Goal: Obtain resource: Download file/media

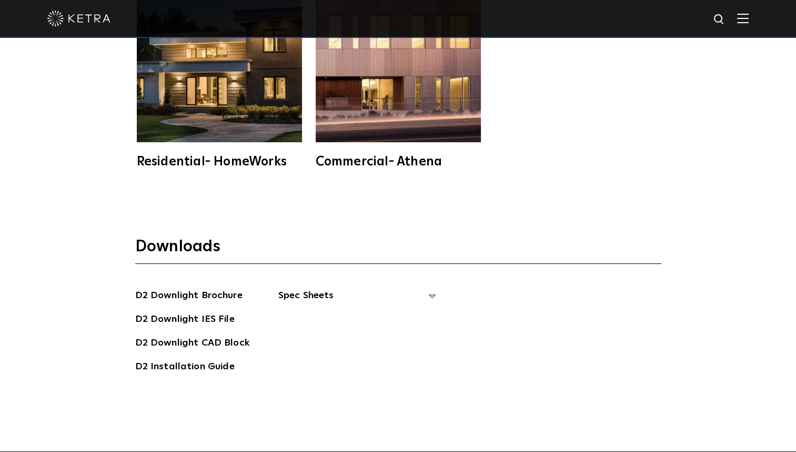
scroll to position [2775, 0]
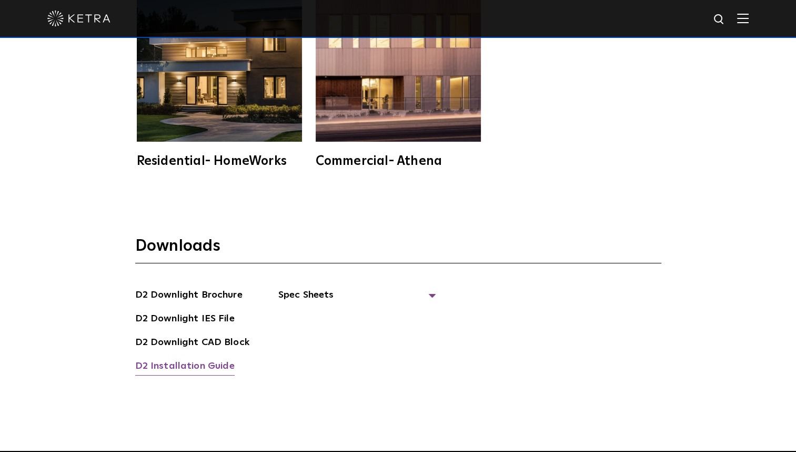
click at [208, 359] on link "D2 Installation Guide" at bounding box center [184, 367] width 99 height 17
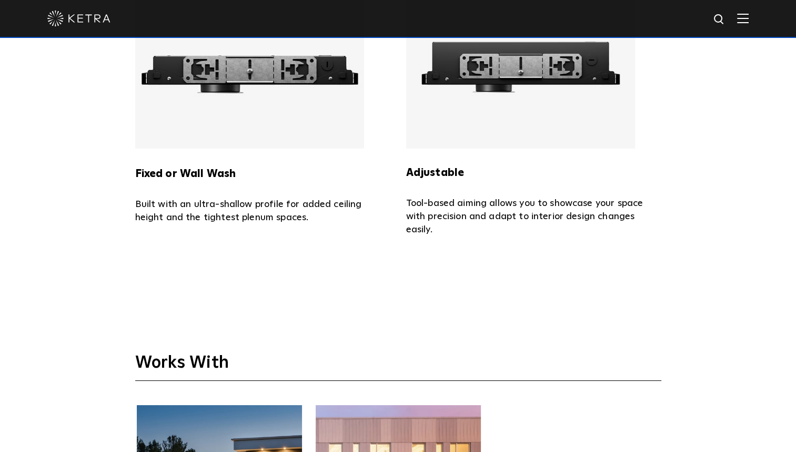
scroll to position [2322, 0]
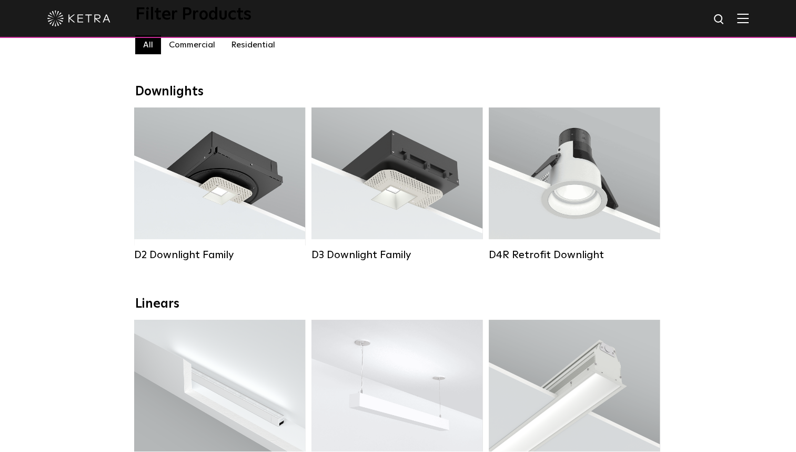
scroll to position [127, 0]
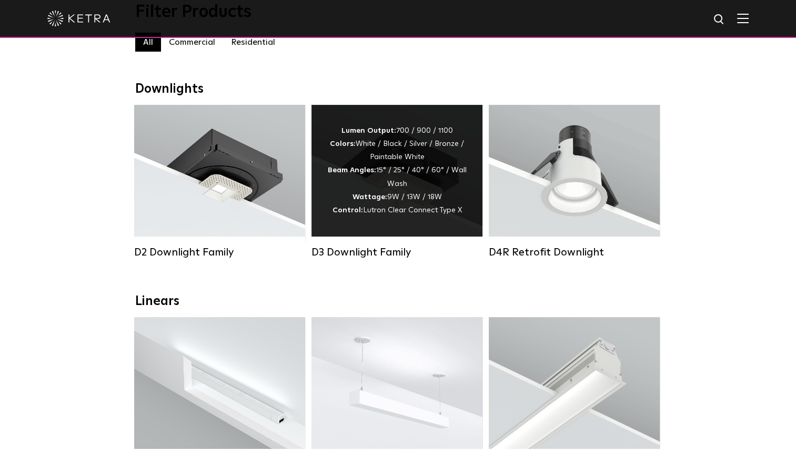
click at [409, 200] on div "Lumen Output: 700 / 900 / 1100 Colors: White / Black / Silver / Bronze / Painta…" at bounding box center [397, 170] width 140 height 93
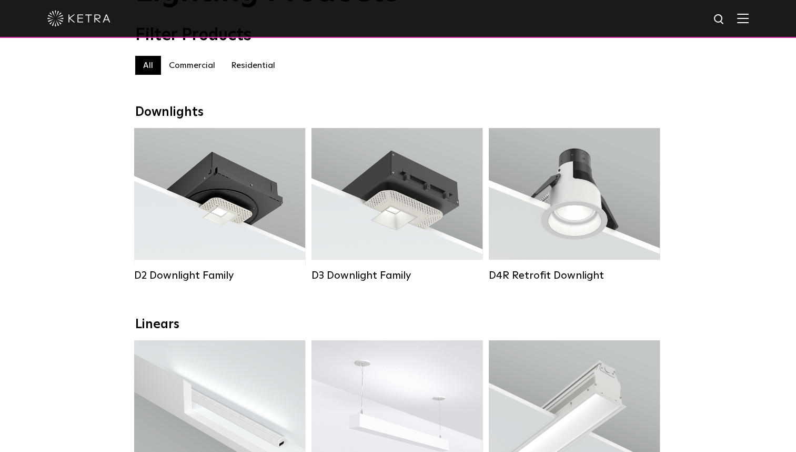
scroll to position [103, 0]
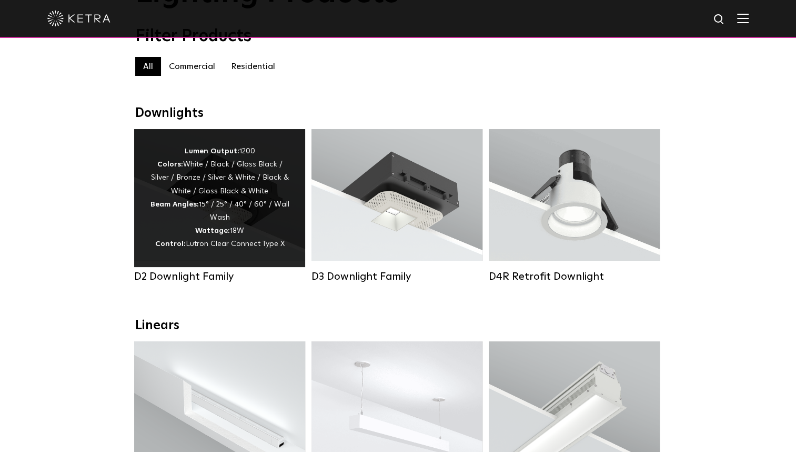
click at [217, 215] on div "Lumen Output: 1200 Colors: White / Black / Gloss Black / Silver / Bronze / Silv…" at bounding box center [220, 198] width 140 height 106
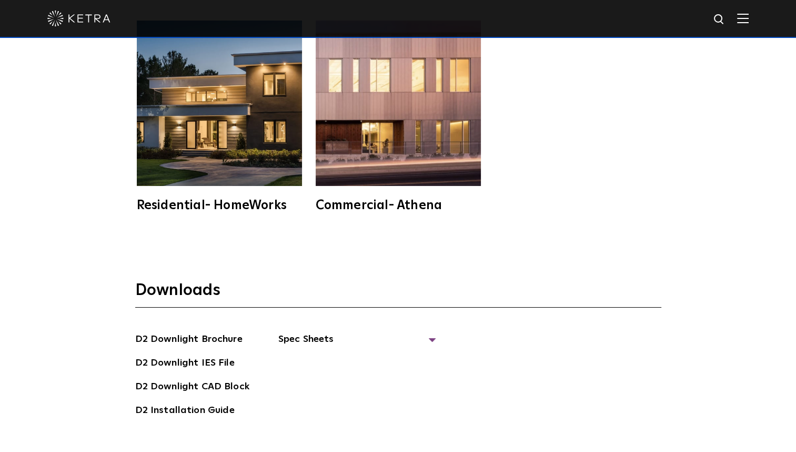
scroll to position [2731, 0]
